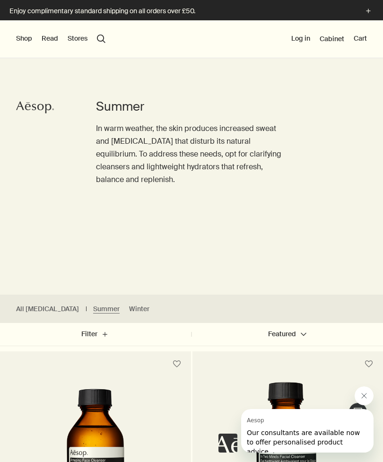
click at [21, 39] on button "Shop" at bounding box center [24, 38] width 16 height 9
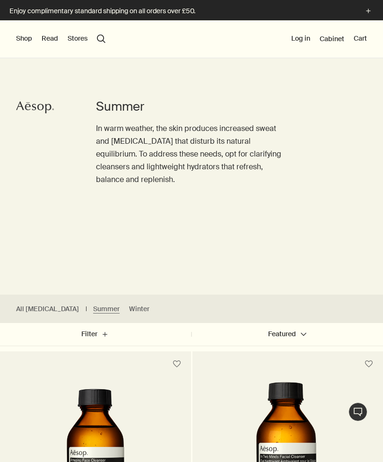
click at [18, 41] on button "Shop" at bounding box center [24, 38] width 16 height 9
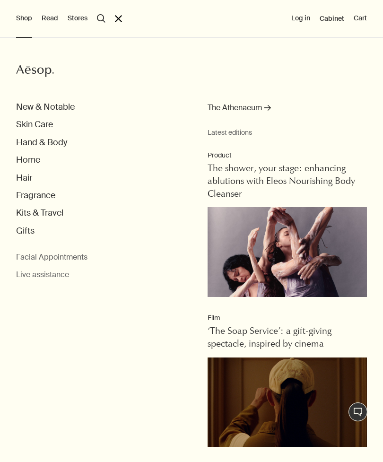
click at [26, 177] on button "Hair" at bounding box center [24, 178] width 16 height 11
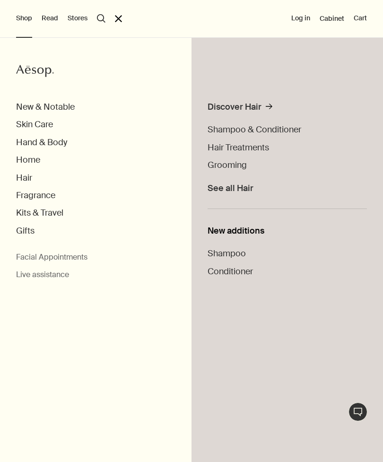
click at [280, 128] on span "Shampoo & Conditioner" at bounding box center [255, 129] width 94 height 11
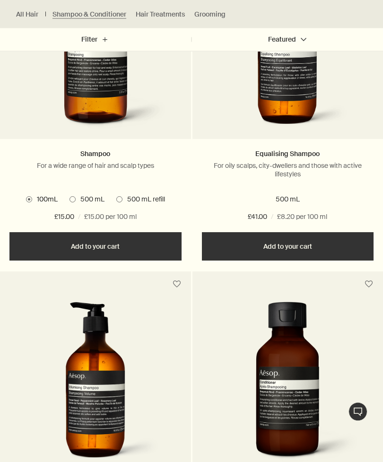
scroll to position [414, 0]
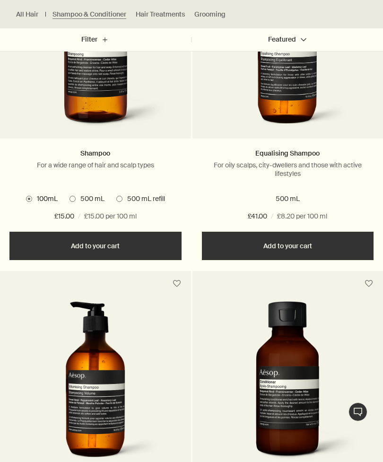
click at [121, 198] on span at bounding box center [119, 199] width 6 height 6
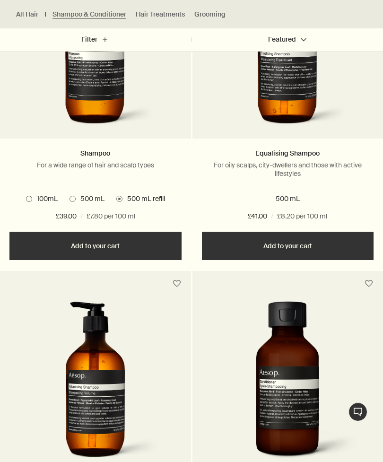
click at [72, 196] on span at bounding box center [73, 199] width 6 height 6
click at [118, 195] on label "500 mL refill" at bounding box center [140, 198] width 49 height 9
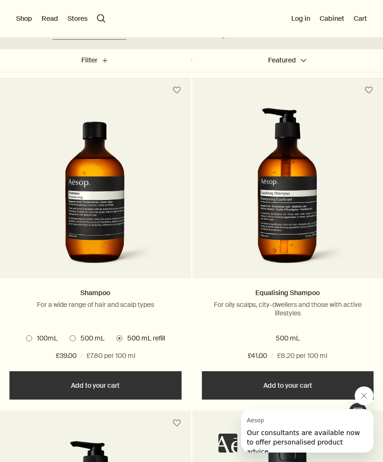
scroll to position [0, 0]
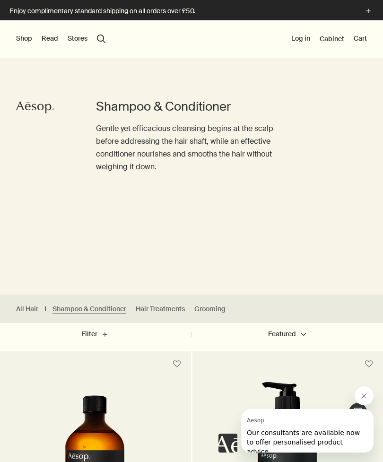
click at [20, 38] on button "Shop" at bounding box center [24, 38] width 16 height 9
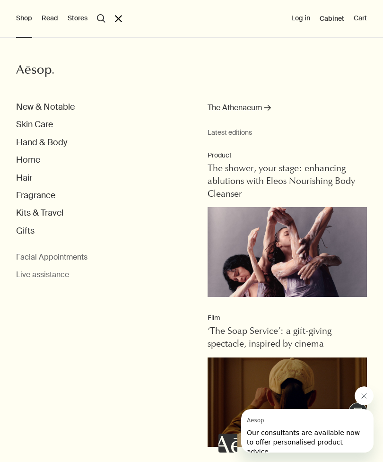
click at [45, 143] on button "Hand & Body" at bounding box center [41, 142] width 51 height 11
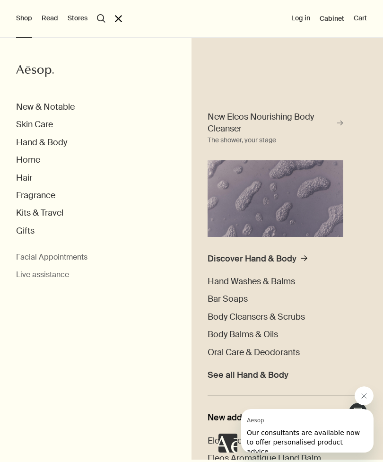
click at [260, 329] on span "Body Balms & Oils" at bounding box center [243, 334] width 70 height 11
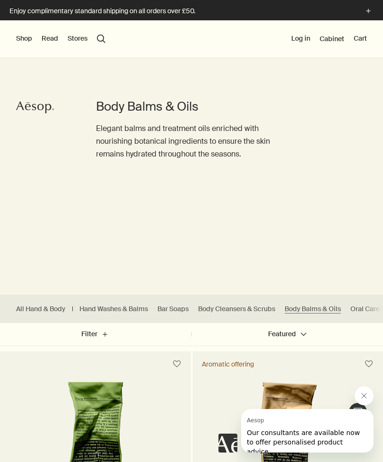
click at [113, 306] on link "Hand Washes & Balms" at bounding box center [113, 309] width 69 height 9
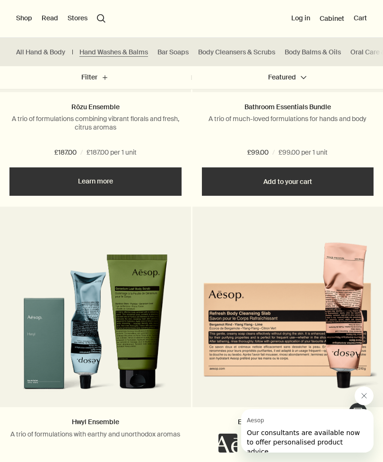
scroll to position [1806, 0]
